Goal: Task Accomplishment & Management: Manage account settings

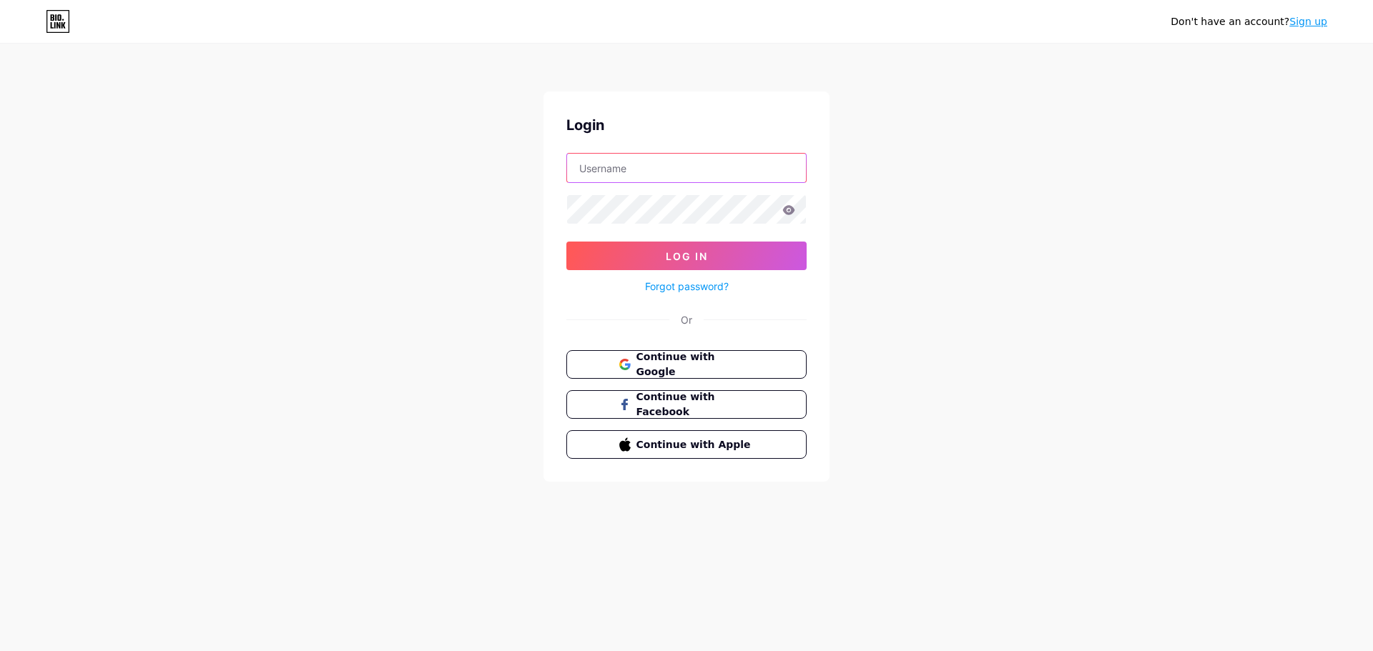
click at [659, 174] on input "text" at bounding box center [686, 168] width 239 height 29
type input "[EMAIL_ADDRESS][DOMAIN_NAME]"
click at [566, 242] on button "Log In" at bounding box center [686, 256] width 240 height 29
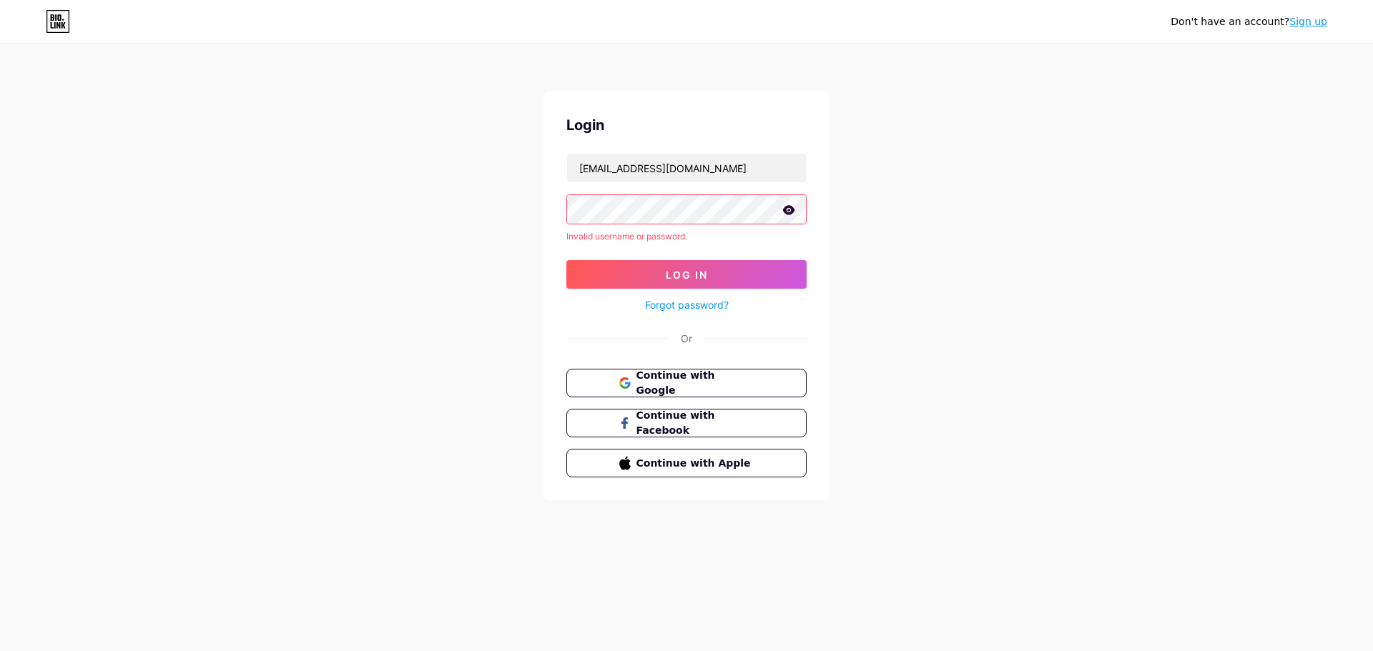
click at [304, 146] on div "Don't have an account? Sign up Login [EMAIL_ADDRESS][DOMAIN_NAME] Invalid usern…" at bounding box center [686, 273] width 1373 height 546
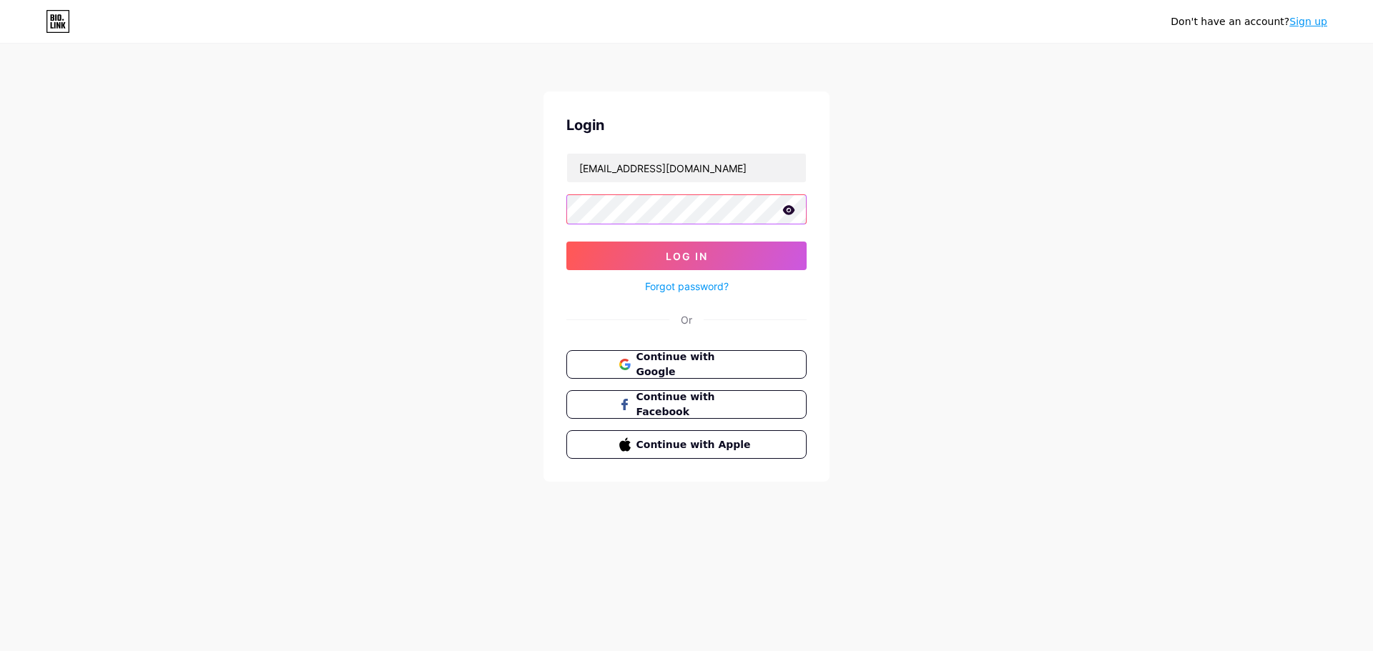
click at [566, 242] on button "Log In" at bounding box center [686, 256] width 240 height 29
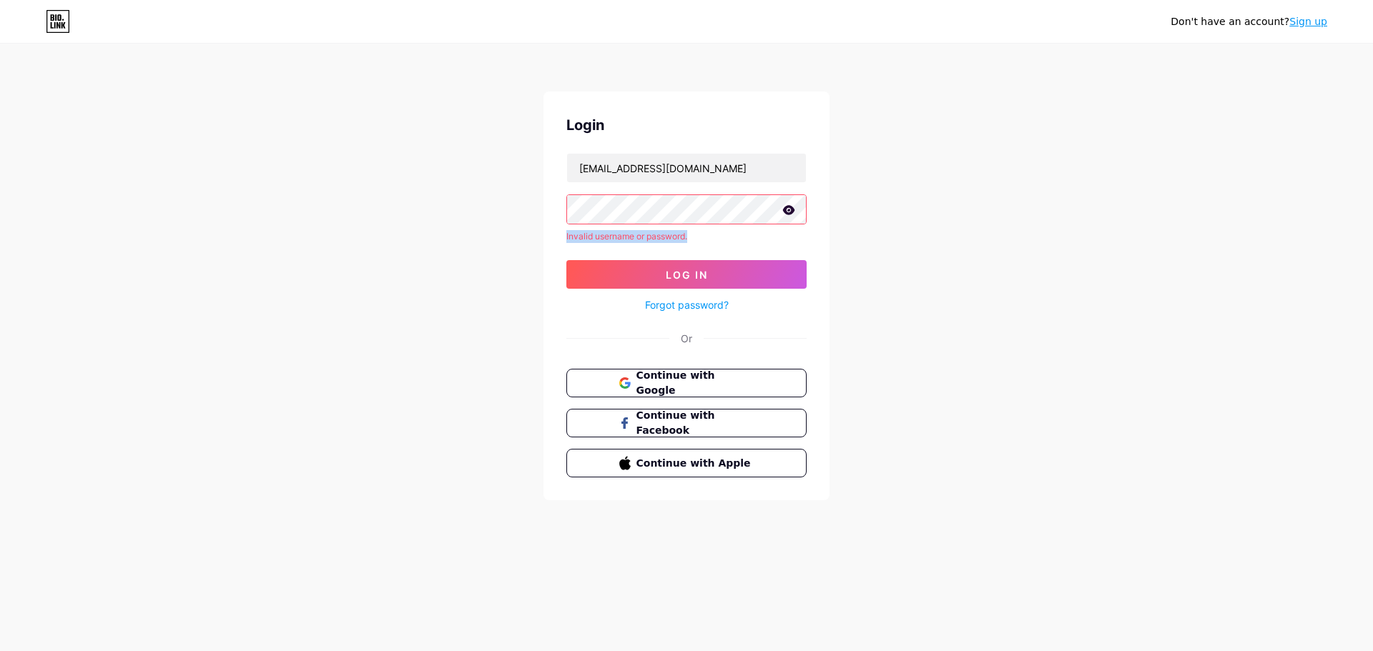
click at [362, 183] on div "Don't have an account? Sign up Login [EMAIL_ADDRESS][DOMAIN_NAME] Invalid usern…" at bounding box center [686, 273] width 1373 height 546
click at [428, 170] on div "Don't have an account? Sign up Login [EMAIL_ADDRESS][DOMAIN_NAME] Invalid usern…" at bounding box center [686, 273] width 1373 height 546
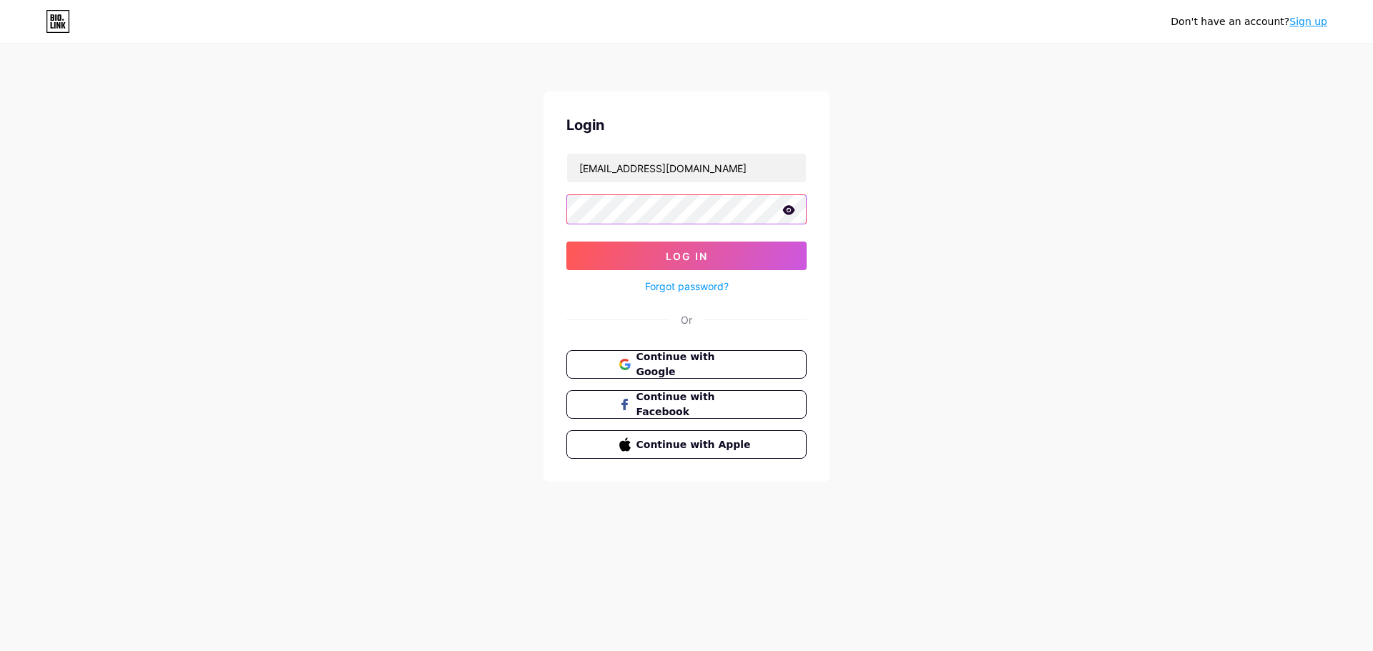
click at [566, 242] on button "Log In" at bounding box center [686, 256] width 240 height 29
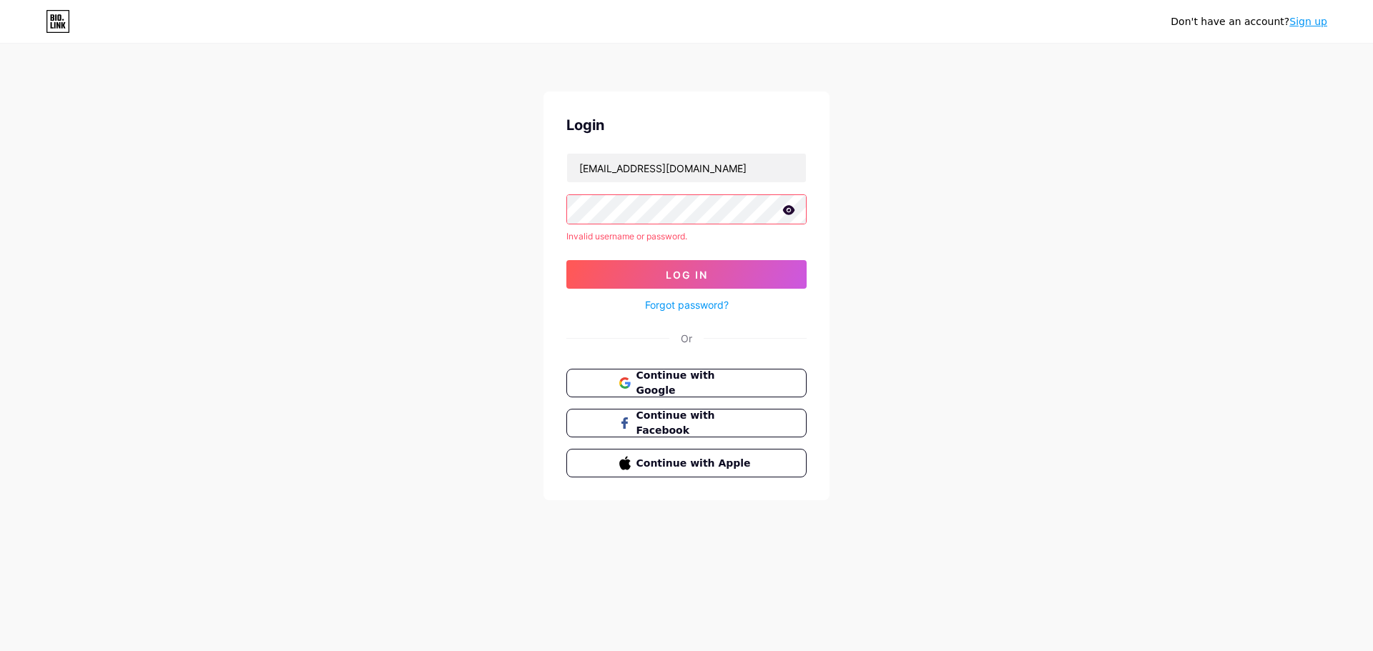
click at [416, 179] on div "Don't have an account? Sign up Login [EMAIL_ADDRESS][DOMAIN_NAME] Invalid usern…" at bounding box center [686, 273] width 1373 height 546
click at [1124, 198] on div "Don't have an account? Sign up Login [EMAIL_ADDRESS][DOMAIN_NAME] Invalid usern…" at bounding box center [686, 273] width 1373 height 546
